Goal: Task Accomplishment & Management: Use online tool/utility

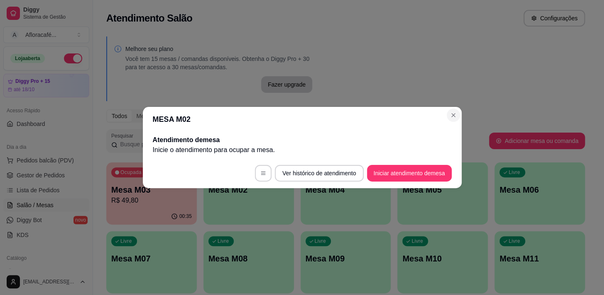
click at [447, 115] on section "MESA M02 Atendimento de mesa Inicie o atendimento para ocupar a mesa . Ver hist…" at bounding box center [302, 147] width 319 height 81
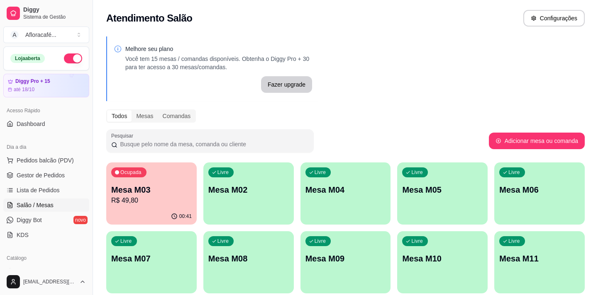
click at [159, 179] on div "Ocupada Mesa M03 R$ 49,80" at bounding box center [151, 186] width 90 height 46
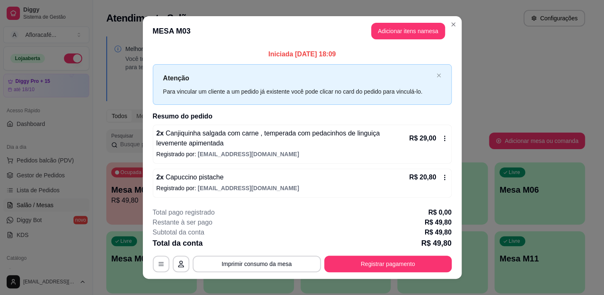
scroll to position [10, 0]
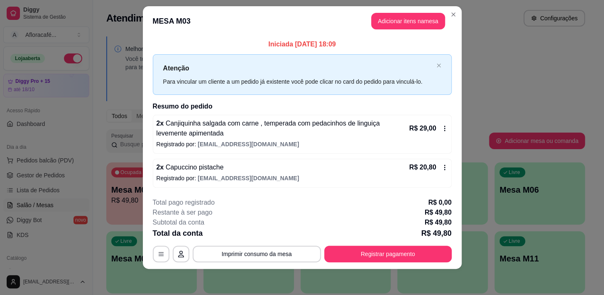
drag, startPoint x: 407, startPoint y: 241, endPoint x: 399, endPoint y: 255, distance: 16.3
click at [402, 253] on div "**********" at bounding box center [302, 230] width 299 height 65
click at [399, 256] on button "Registrar pagamento" at bounding box center [387, 254] width 127 height 17
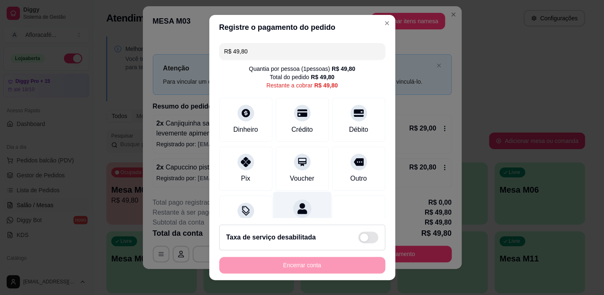
click at [307, 208] on div "Dividir conta" at bounding box center [302, 216] width 59 height 49
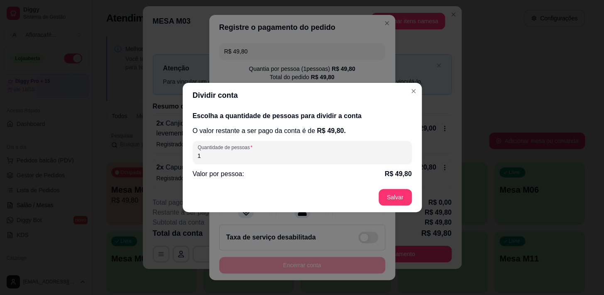
click at [303, 167] on div "Escolha a quantidade de pessoas para dividir a conta O valor restante a ser pag…" at bounding box center [302, 145] width 239 height 75
click at [307, 157] on input "1" at bounding box center [302, 156] width 209 height 8
type input "2"
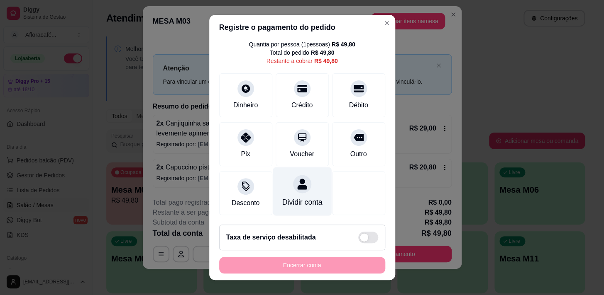
scroll to position [12, 0]
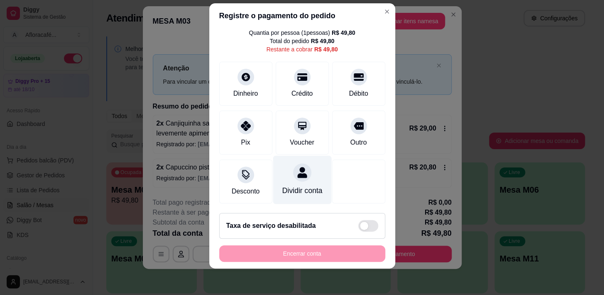
click at [296, 167] on icon at bounding box center [301, 172] width 11 height 11
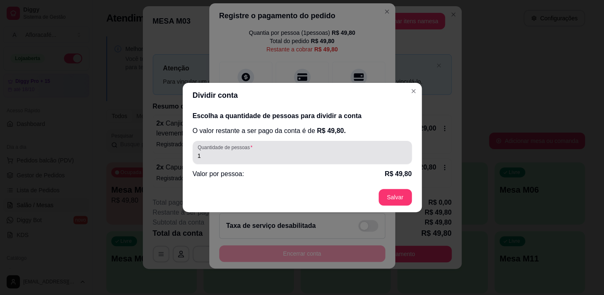
drag, startPoint x: 316, startPoint y: 161, endPoint x: 336, endPoint y: 147, distance: 24.9
click at [319, 161] on div "Quantidade de pessoas 1" at bounding box center [302, 152] width 219 height 23
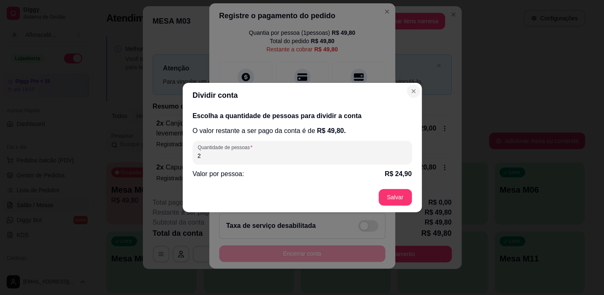
type input "2"
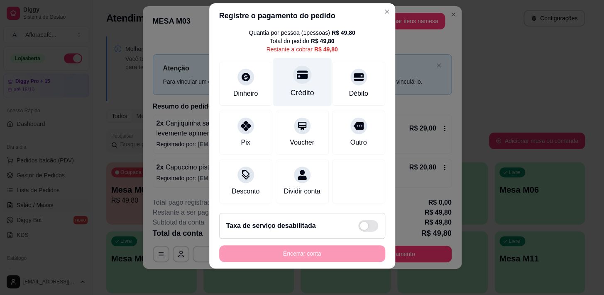
click at [299, 69] on div at bounding box center [302, 75] width 18 height 18
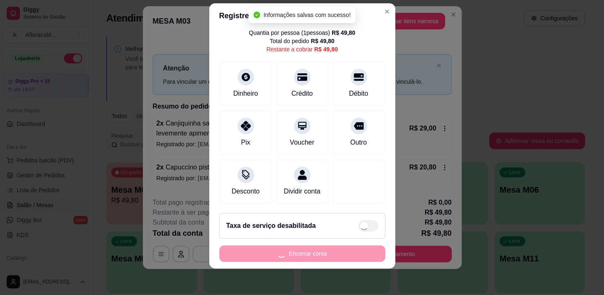
type input "R$ 0,00"
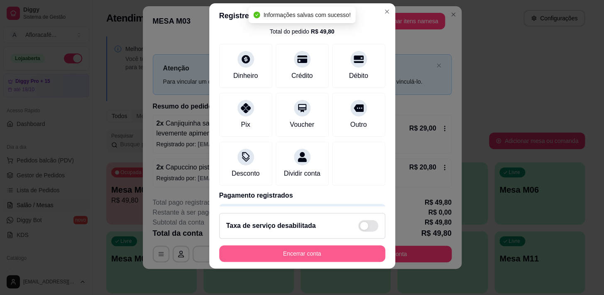
click at [308, 252] on button "Encerrar conta" at bounding box center [302, 254] width 166 height 17
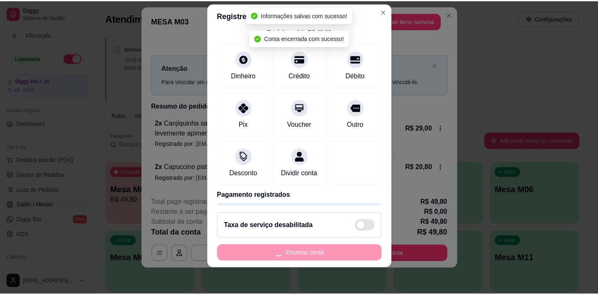
scroll to position [0, 0]
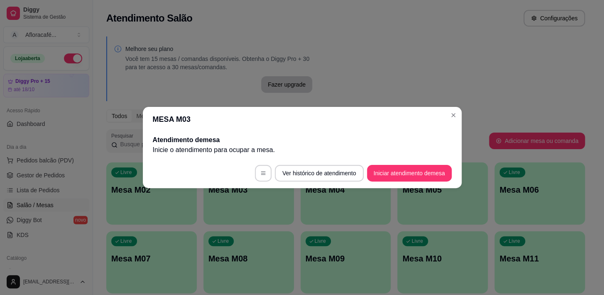
click at [454, 107] on div "MESA M03 Atendimento de mesa Inicie o atendimento para ocupar a mesa . Ver hist…" at bounding box center [302, 147] width 604 height 295
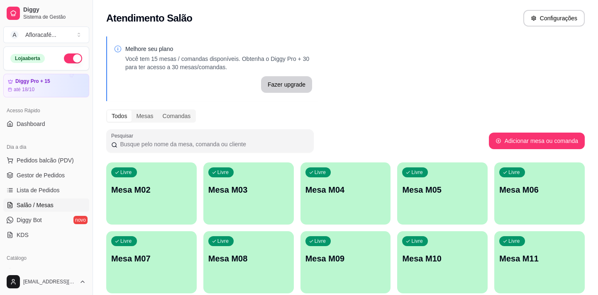
click at [70, 59] on button "button" at bounding box center [73, 59] width 18 height 10
